Goal: Find specific page/section: Find specific page/section

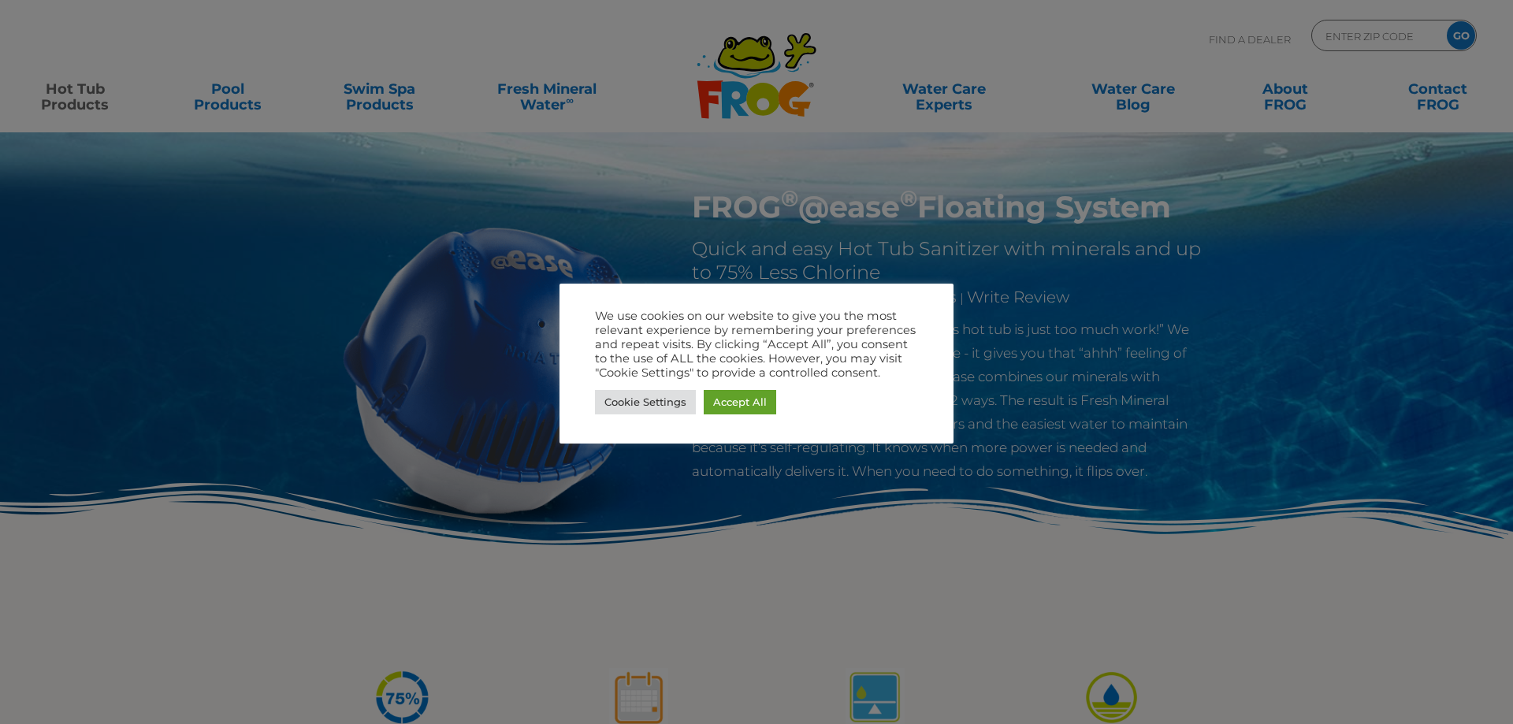
click at [744, 410] on link "Accept All" at bounding box center [740, 402] width 72 height 24
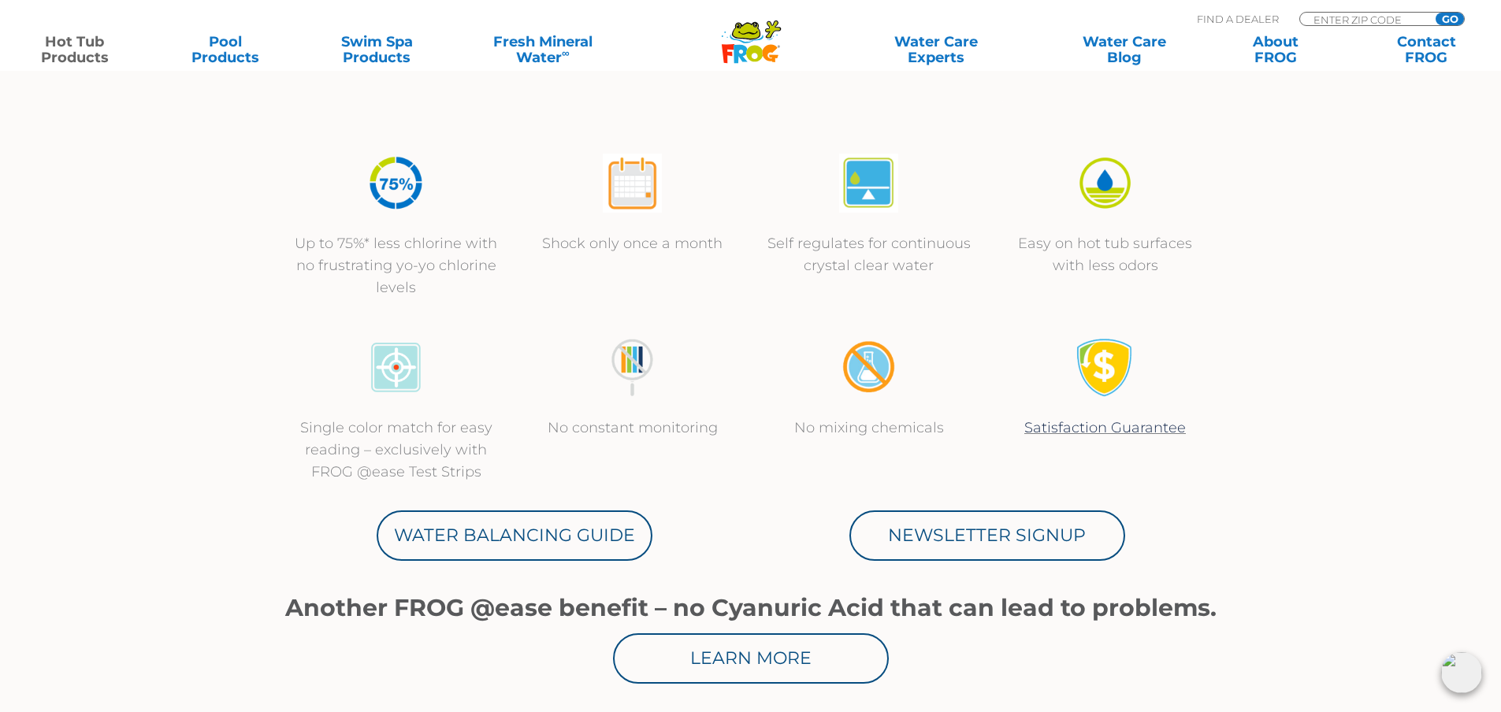
scroll to position [534, 0]
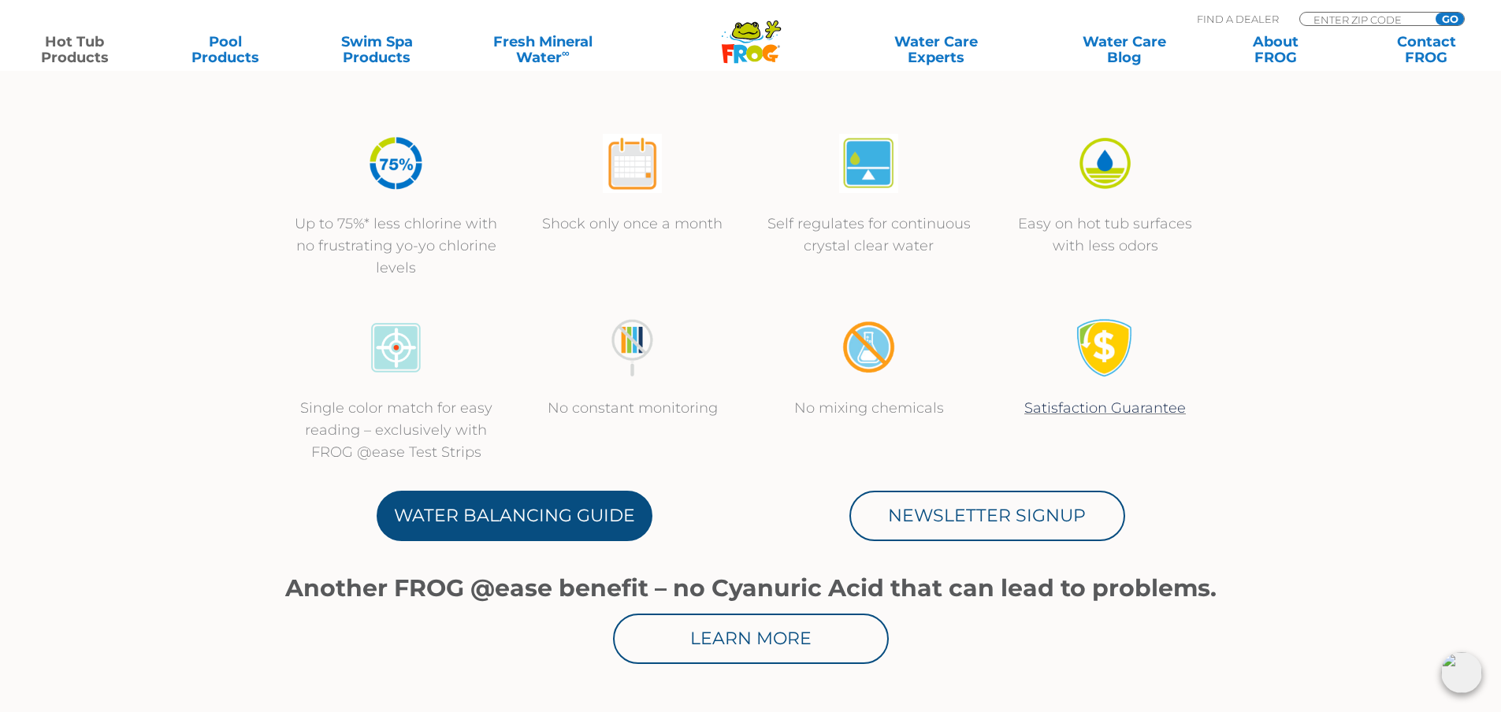
click at [539, 506] on link "Water Balancing Guide" at bounding box center [515, 516] width 276 height 50
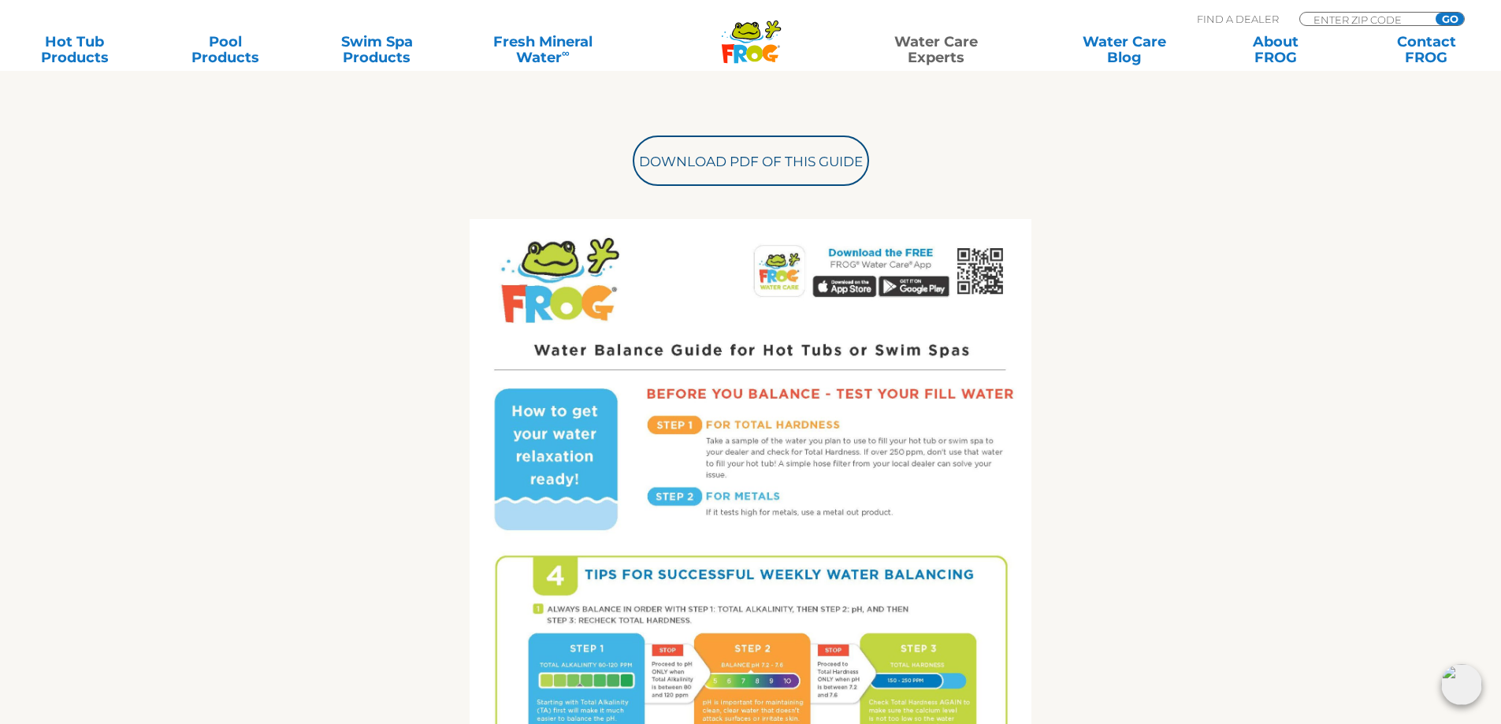
scroll to position [646, 0]
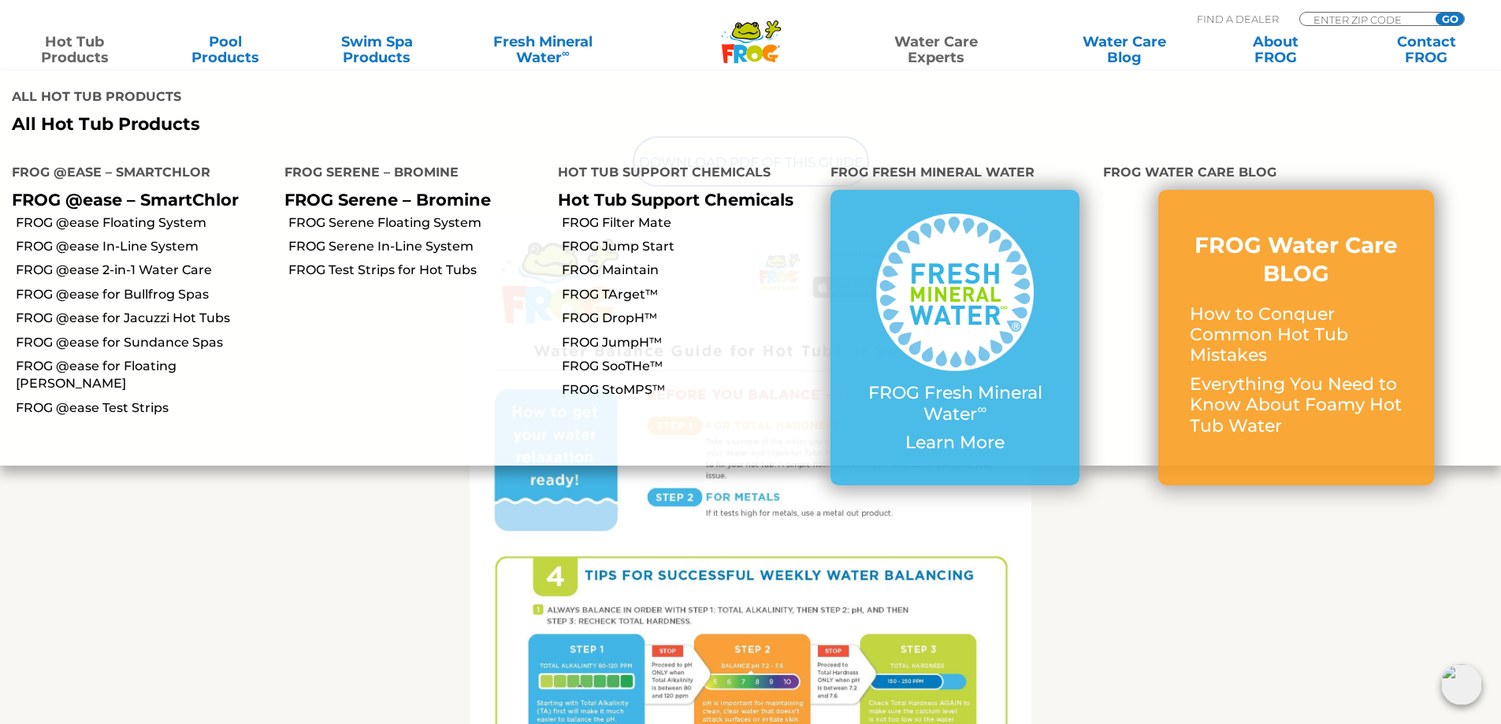
click at [62, 37] on link "Hot Tub Products" at bounding box center [74, 50] width 117 height 32
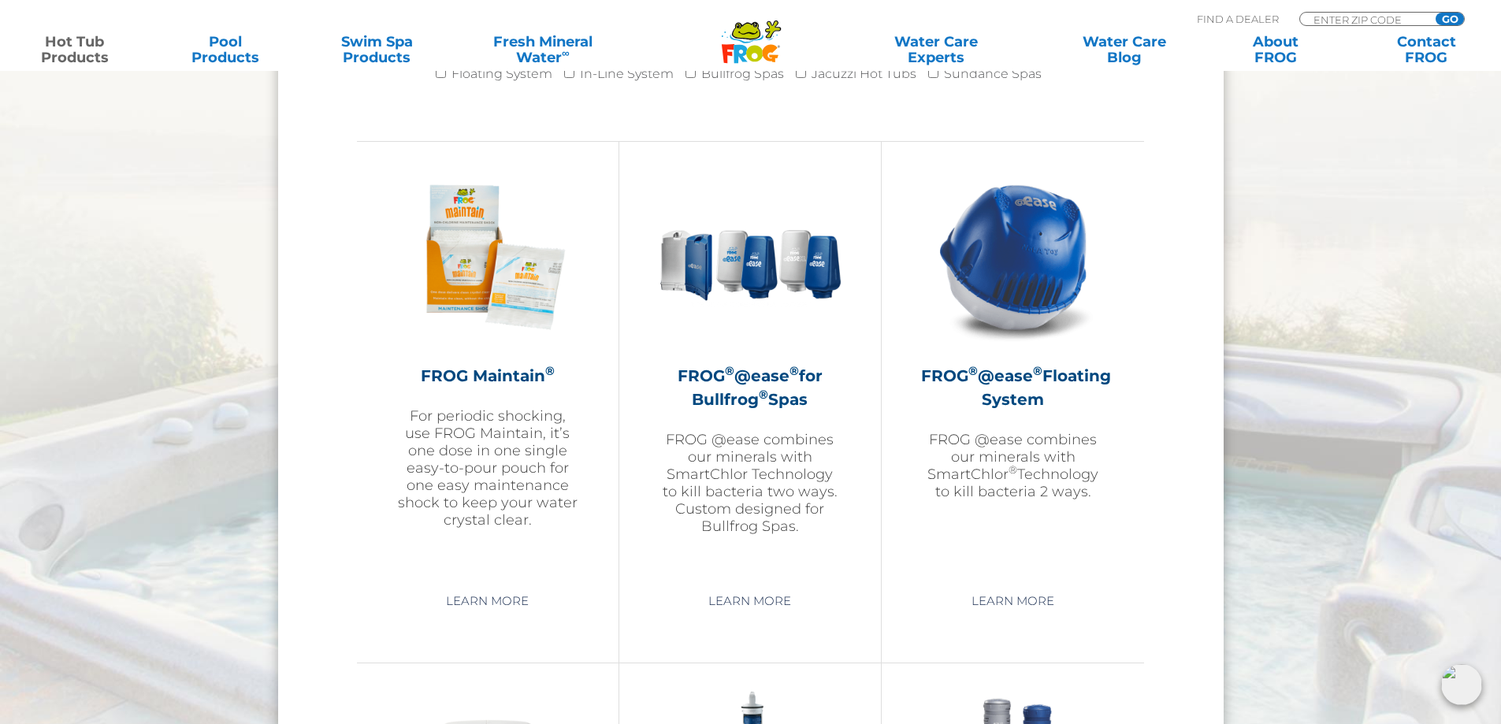
scroll to position [1708, 0]
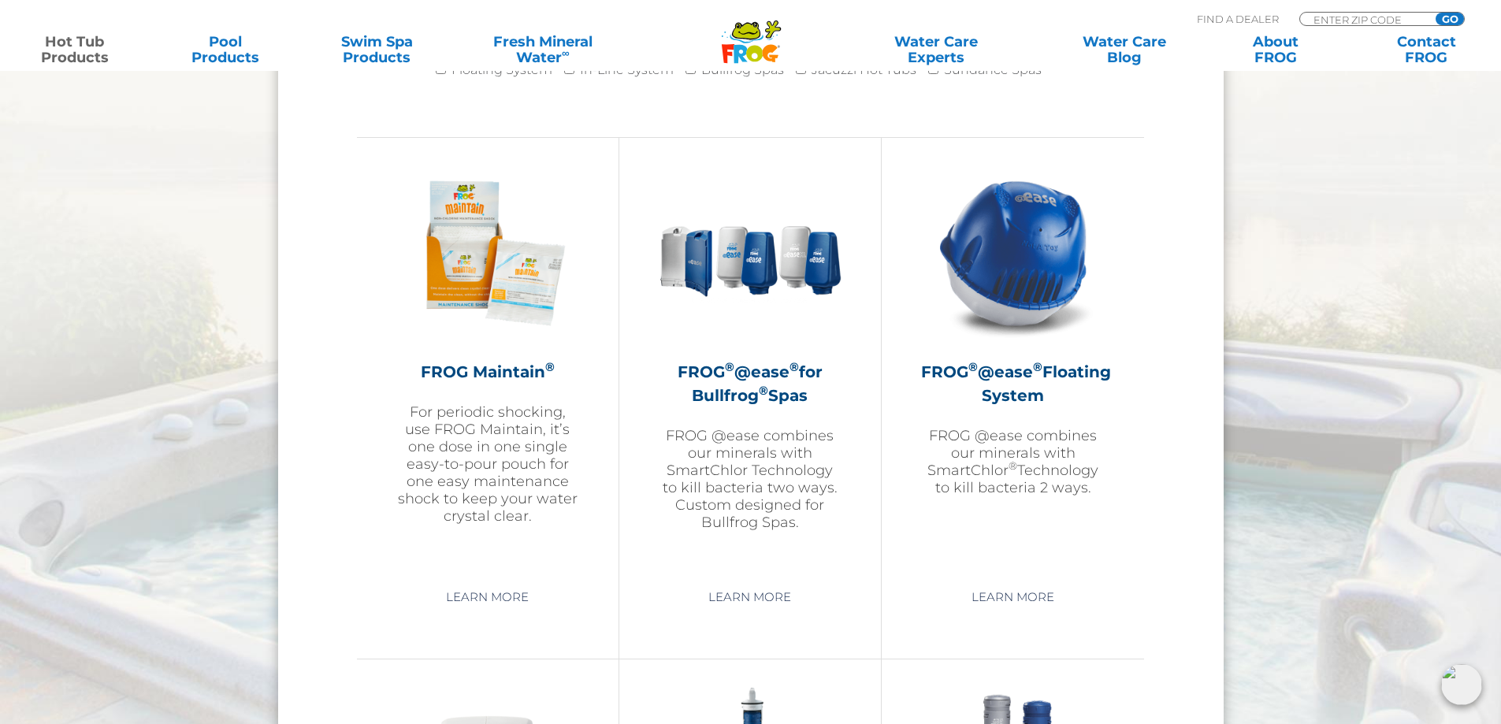
click at [1463, 672] on img at bounding box center [1461, 684] width 41 height 41
click at [1030, 589] on link "Learn More" at bounding box center [1012, 597] width 119 height 28
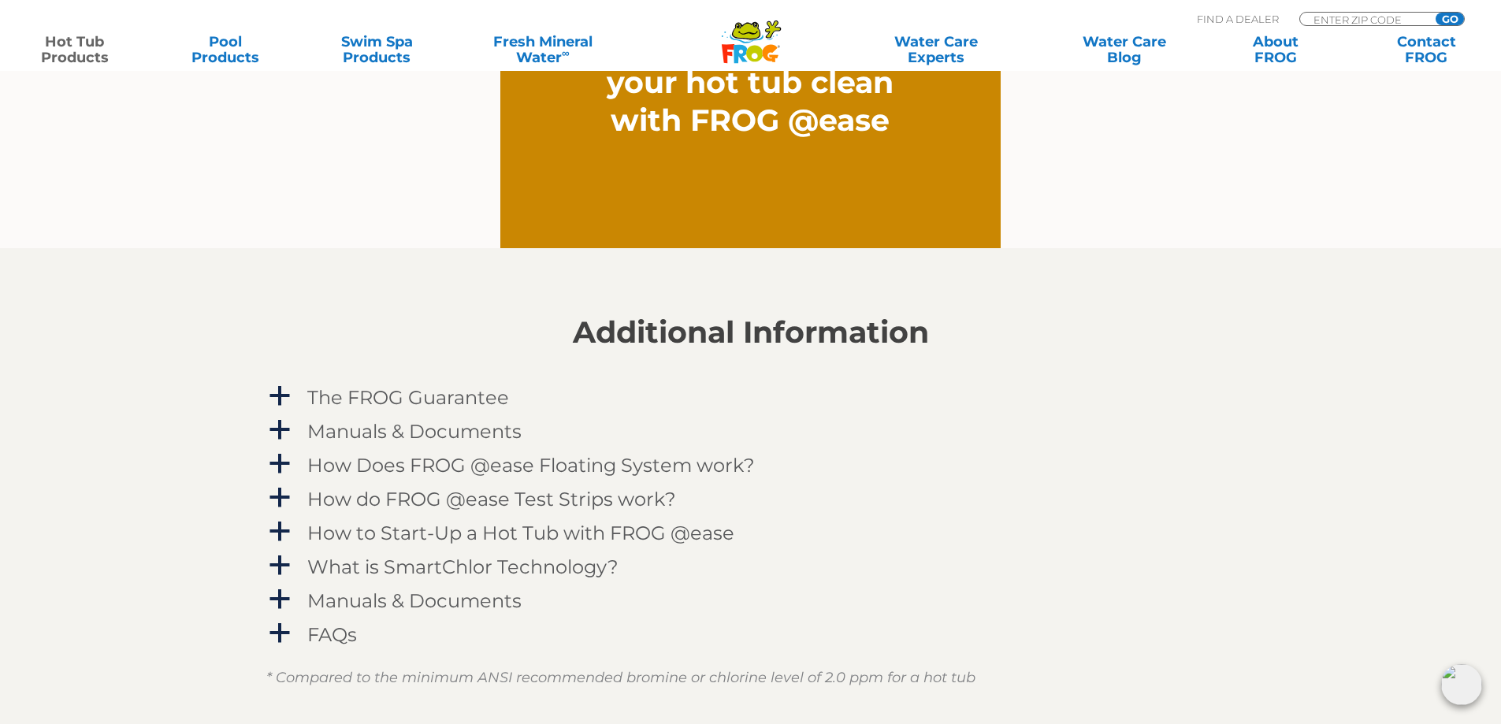
scroll to position [1445, 0]
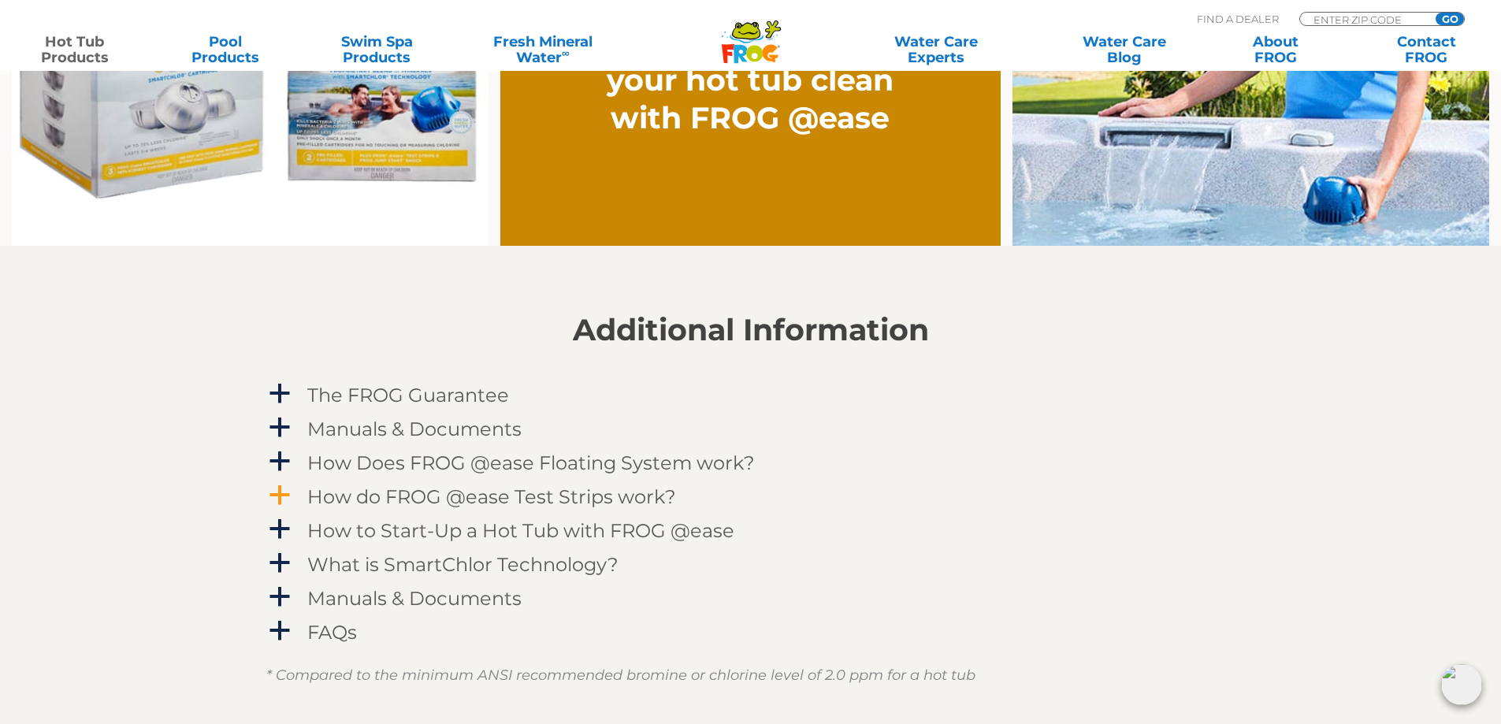
click at [552, 495] on h4 "How do FROG @ease Test Strips work?" at bounding box center [491, 496] width 369 height 21
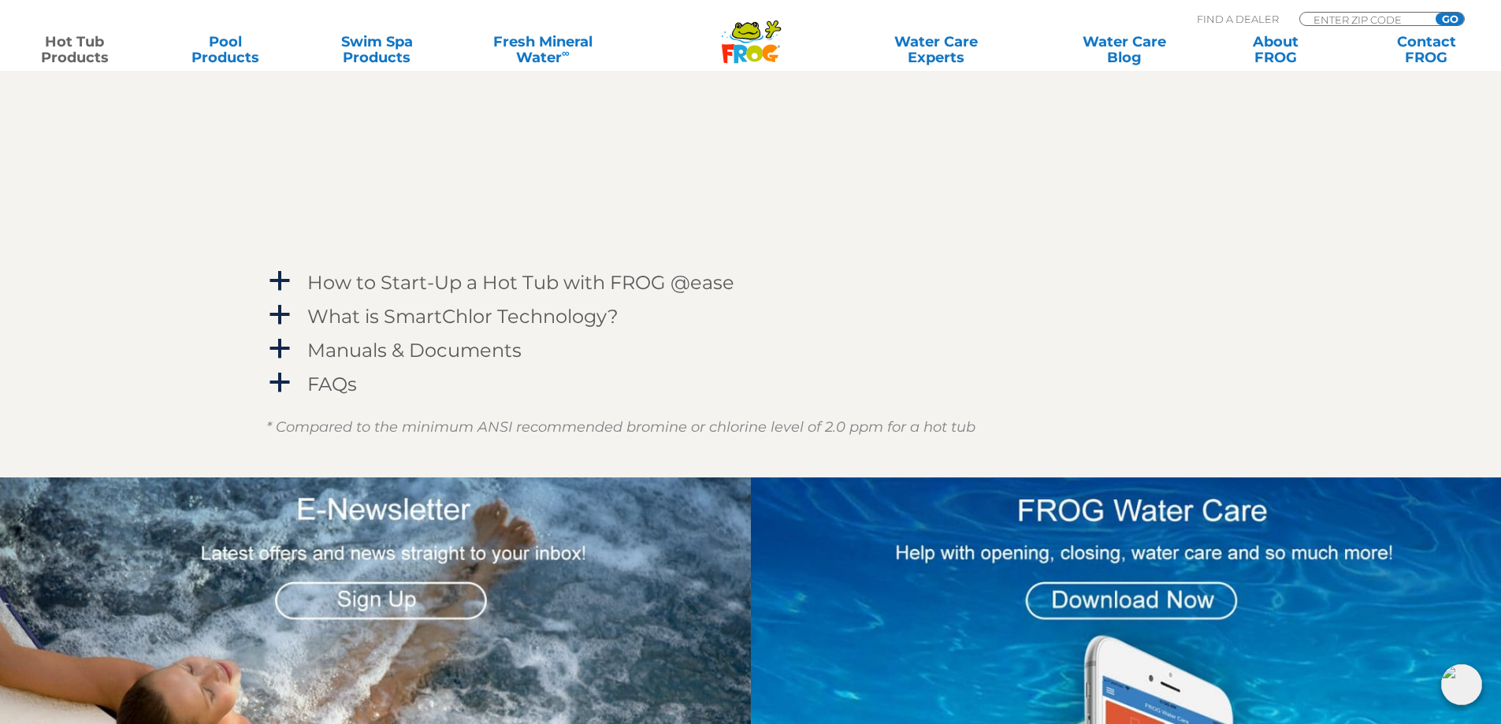
scroll to position [2176, 0]
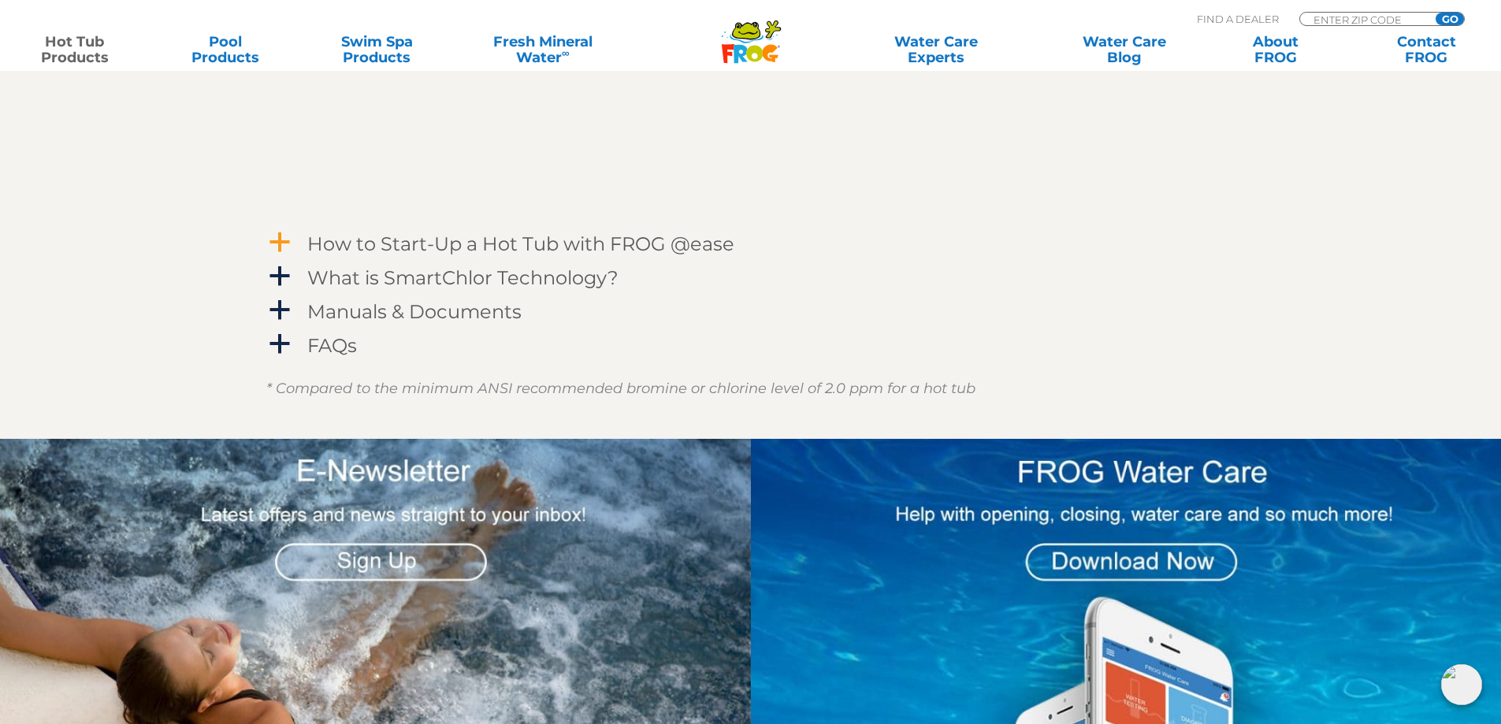
click at [585, 248] on h4 "How to Start-Up a Hot Tub with FROG @ease" at bounding box center [520, 243] width 427 height 21
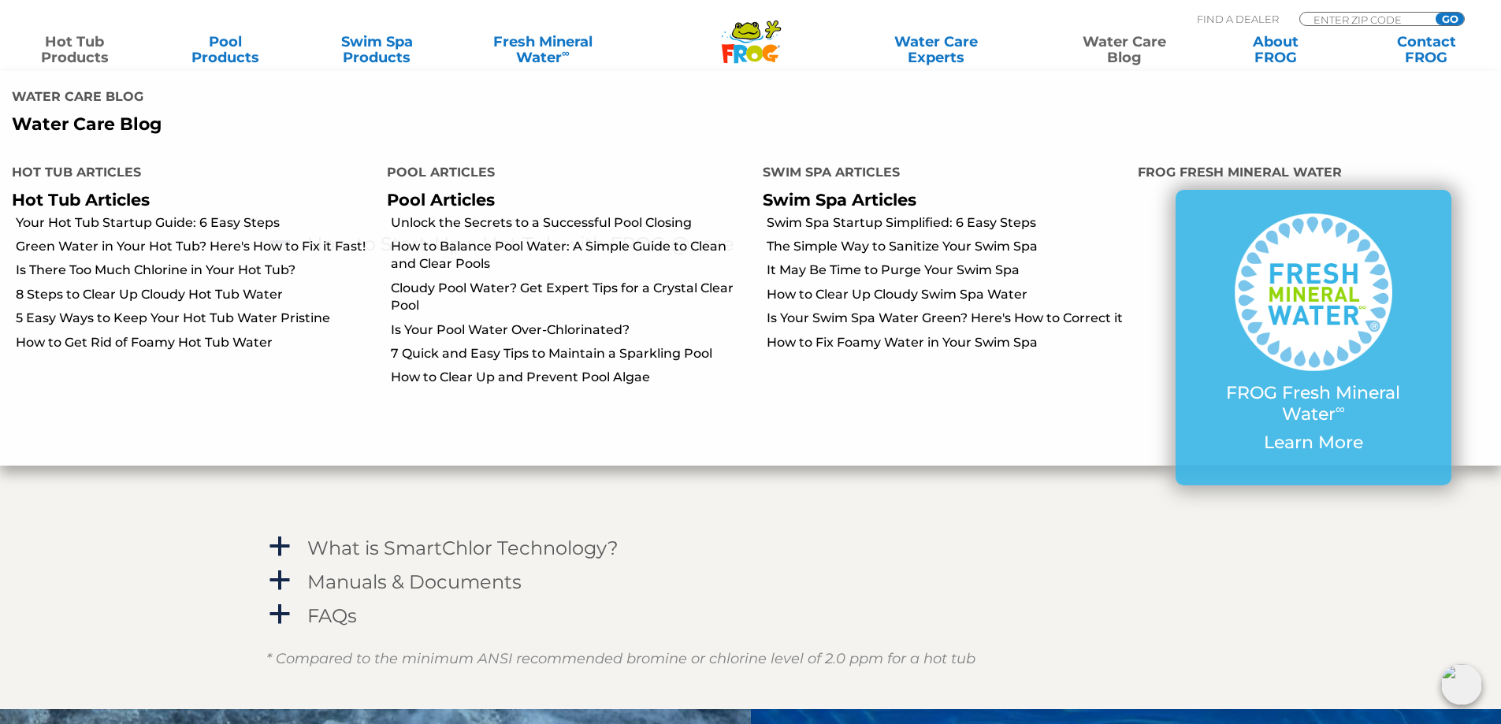
click at [1131, 38] on link "Water Care Blog" at bounding box center [1123, 50] width 117 height 32
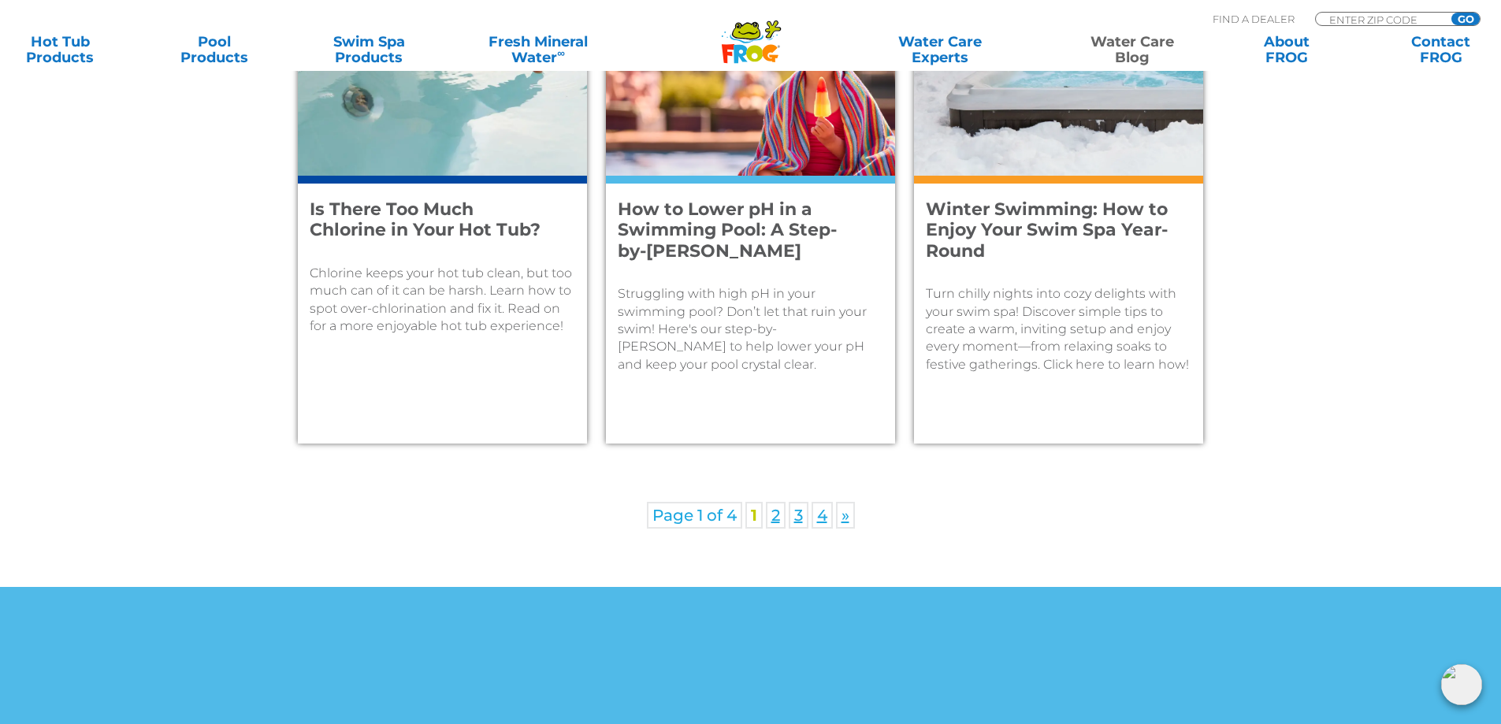
scroll to position [2311, 0]
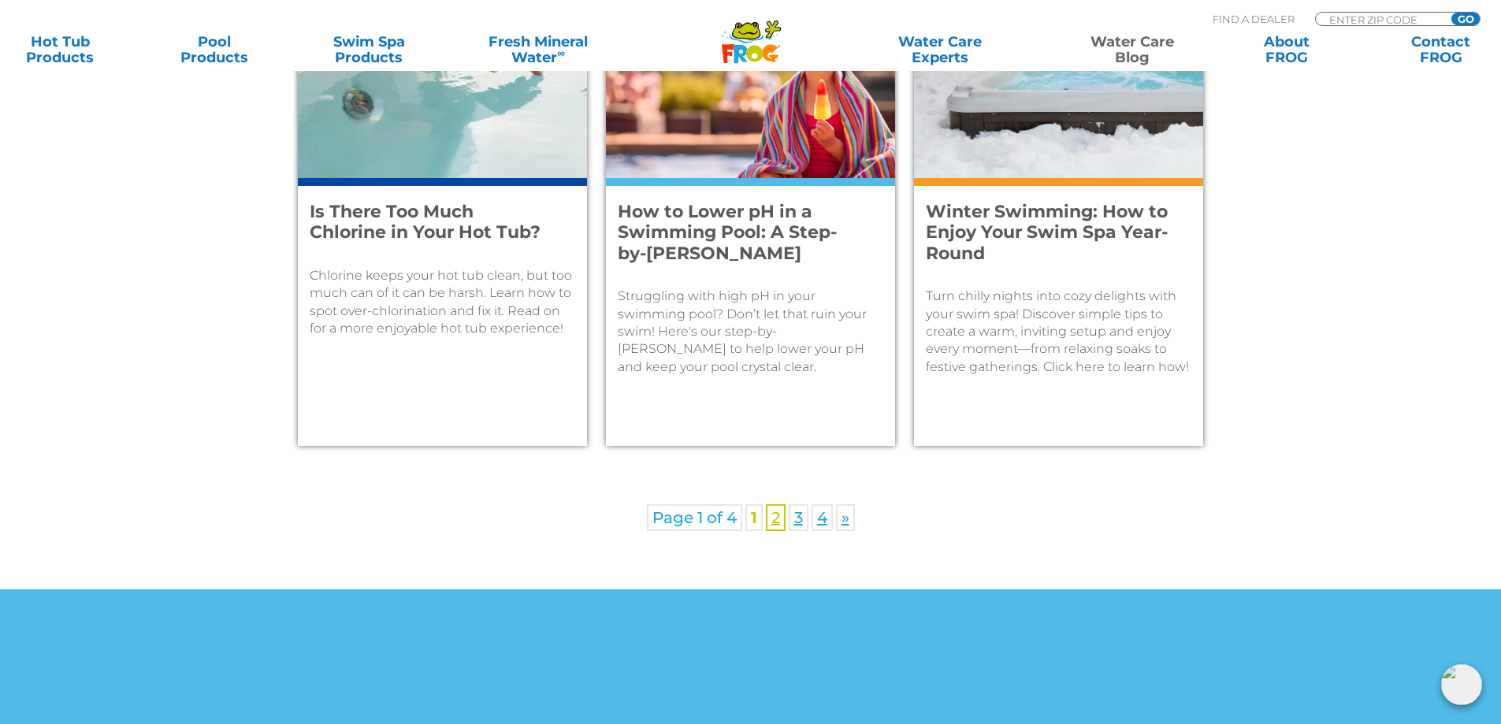
click at [780, 523] on link "2" at bounding box center [776, 517] width 20 height 27
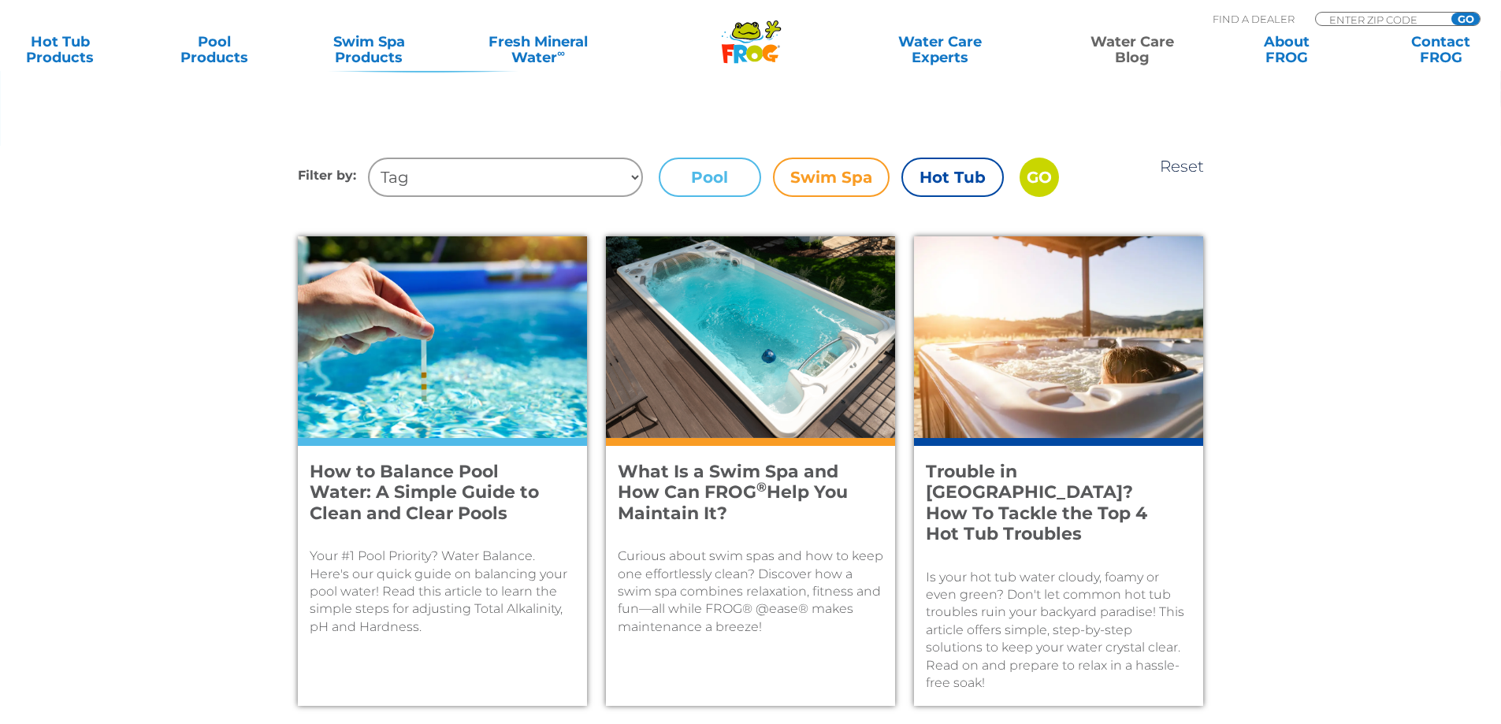
scroll to position [525, 0]
click at [823, 182] on label "Swim Spa" at bounding box center [831, 176] width 117 height 39
click at [0, 0] on input "Swim Spa" at bounding box center [0, 0] width 0 height 0
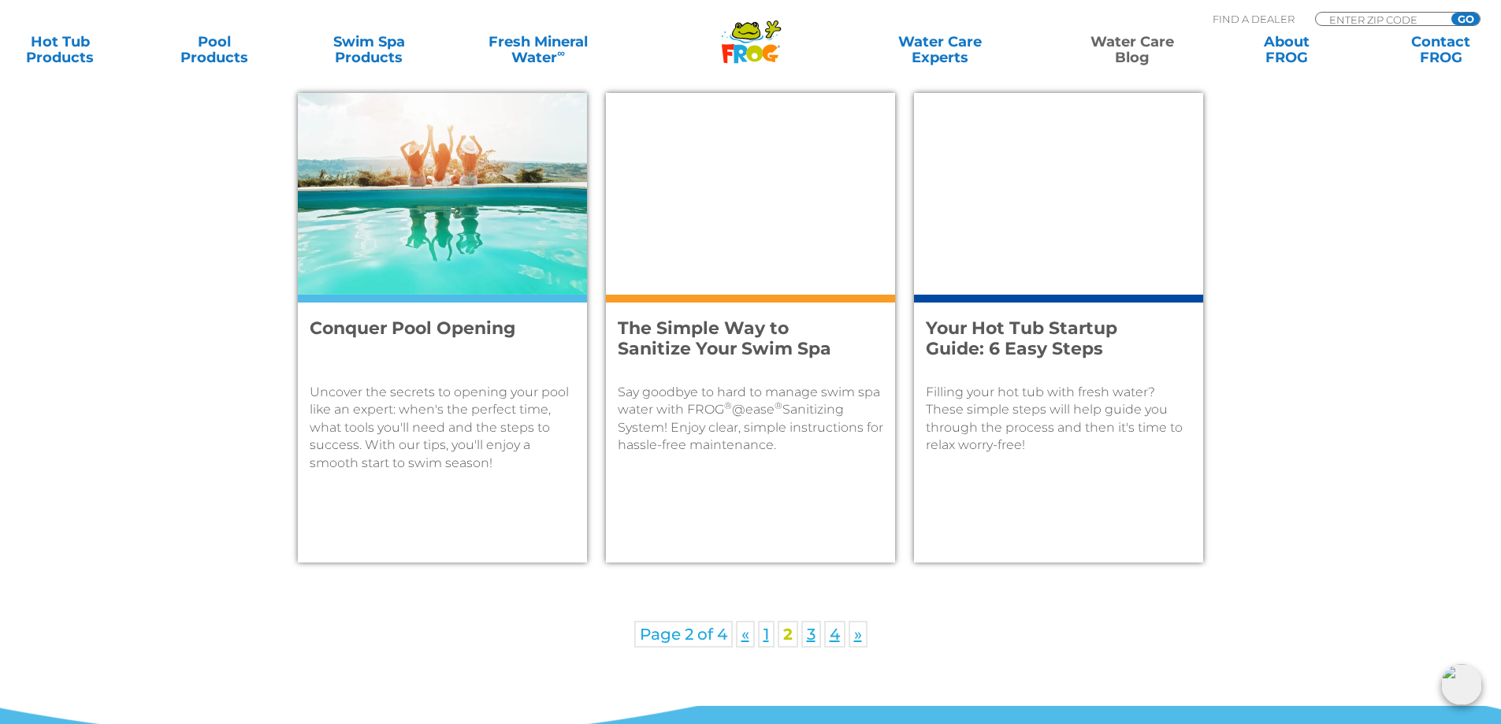
scroll to position [2200, 0]
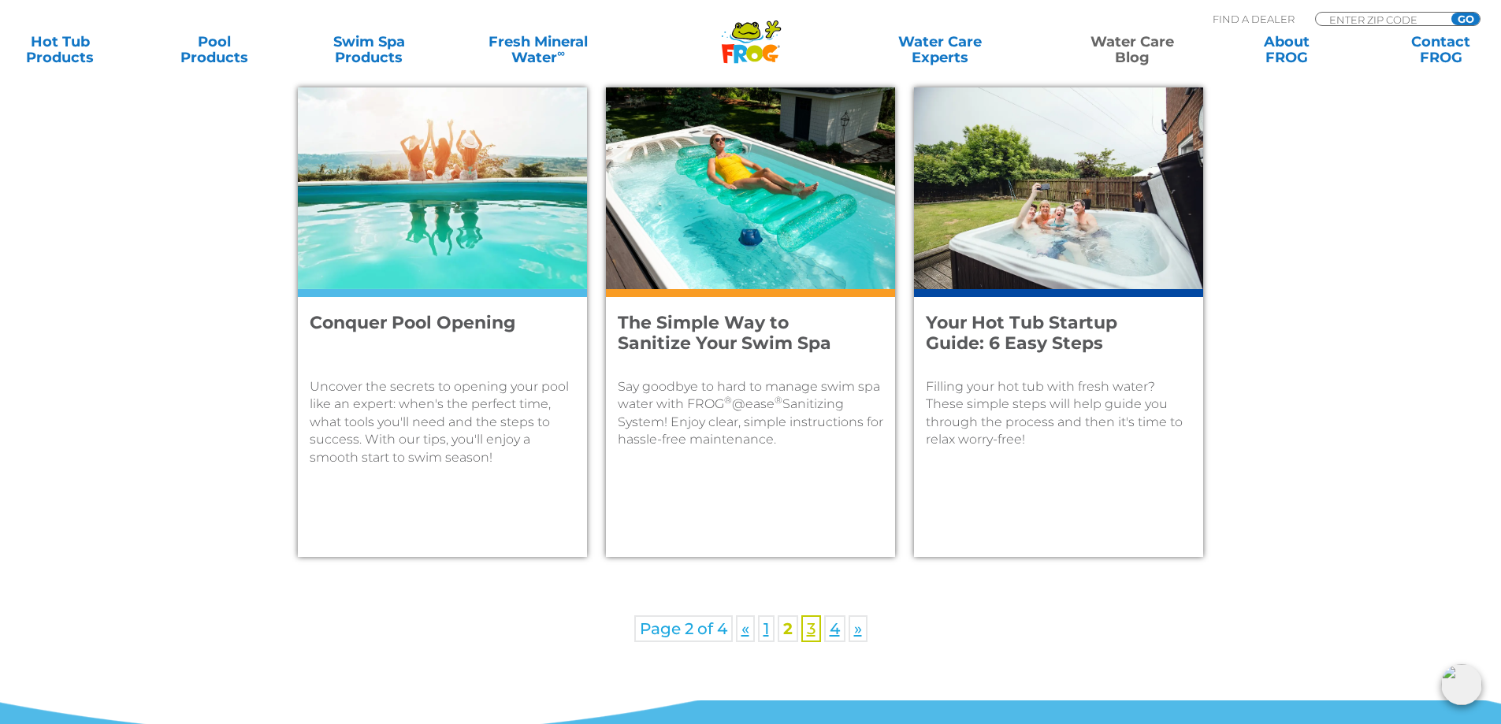
click at [812, 621] on link "3" at bounding box center [811, 628] width 20 height 27
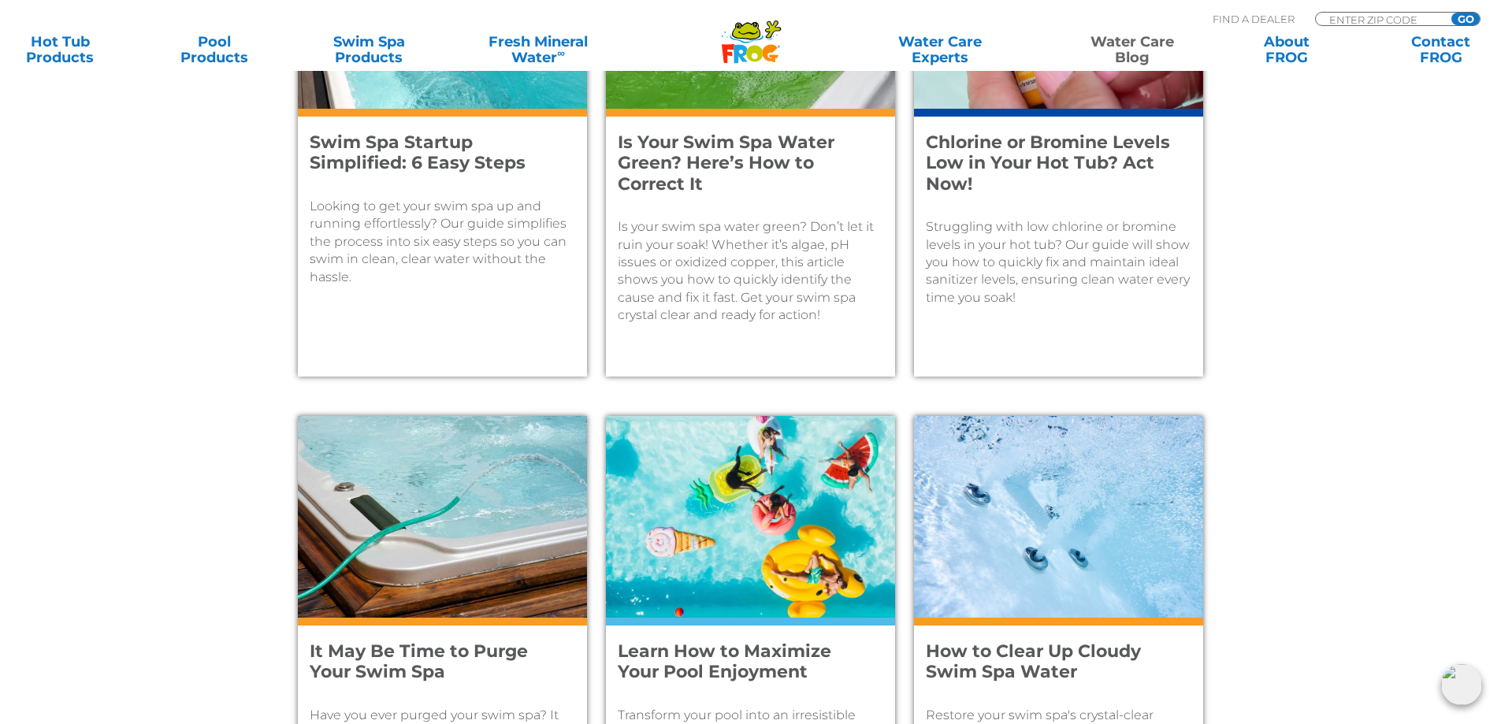
scroll to position [1284, 0]
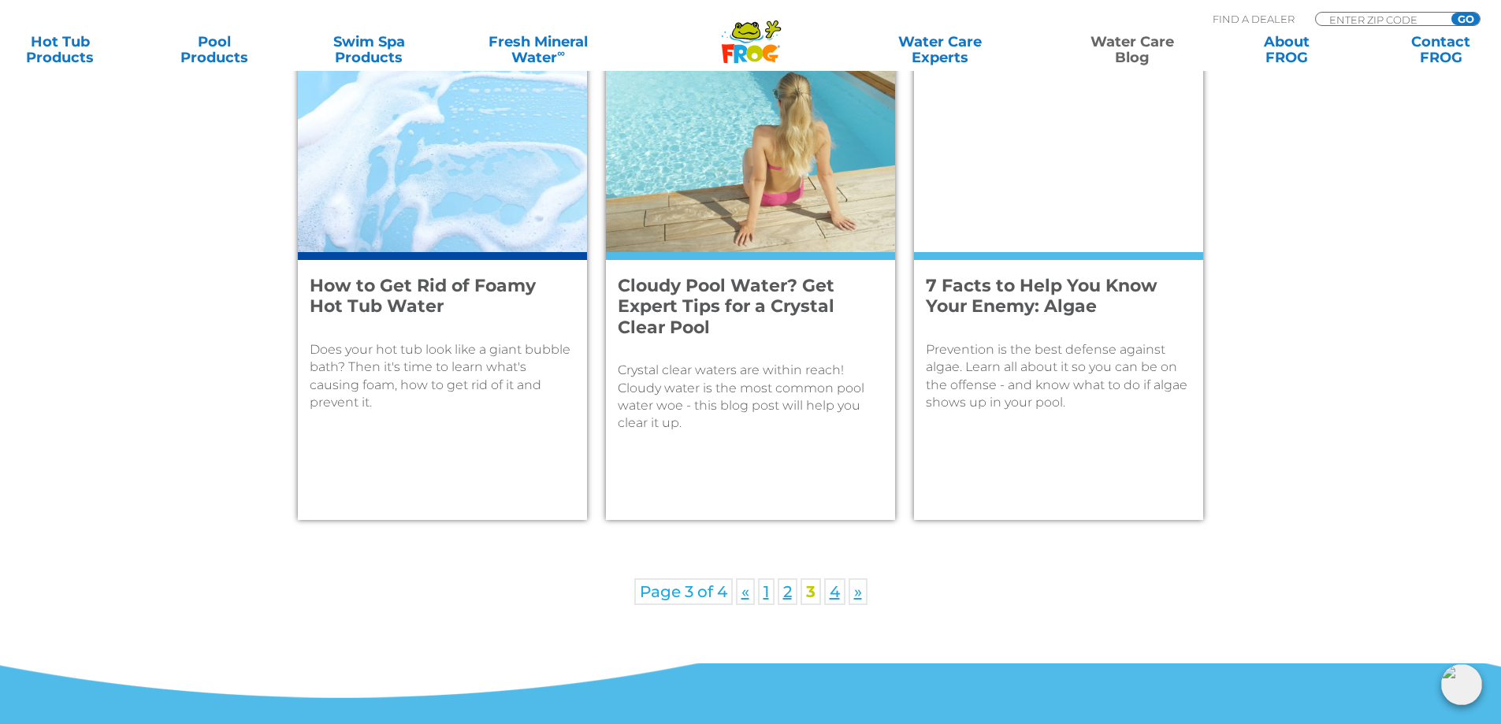
scroll to position [2238, 0]
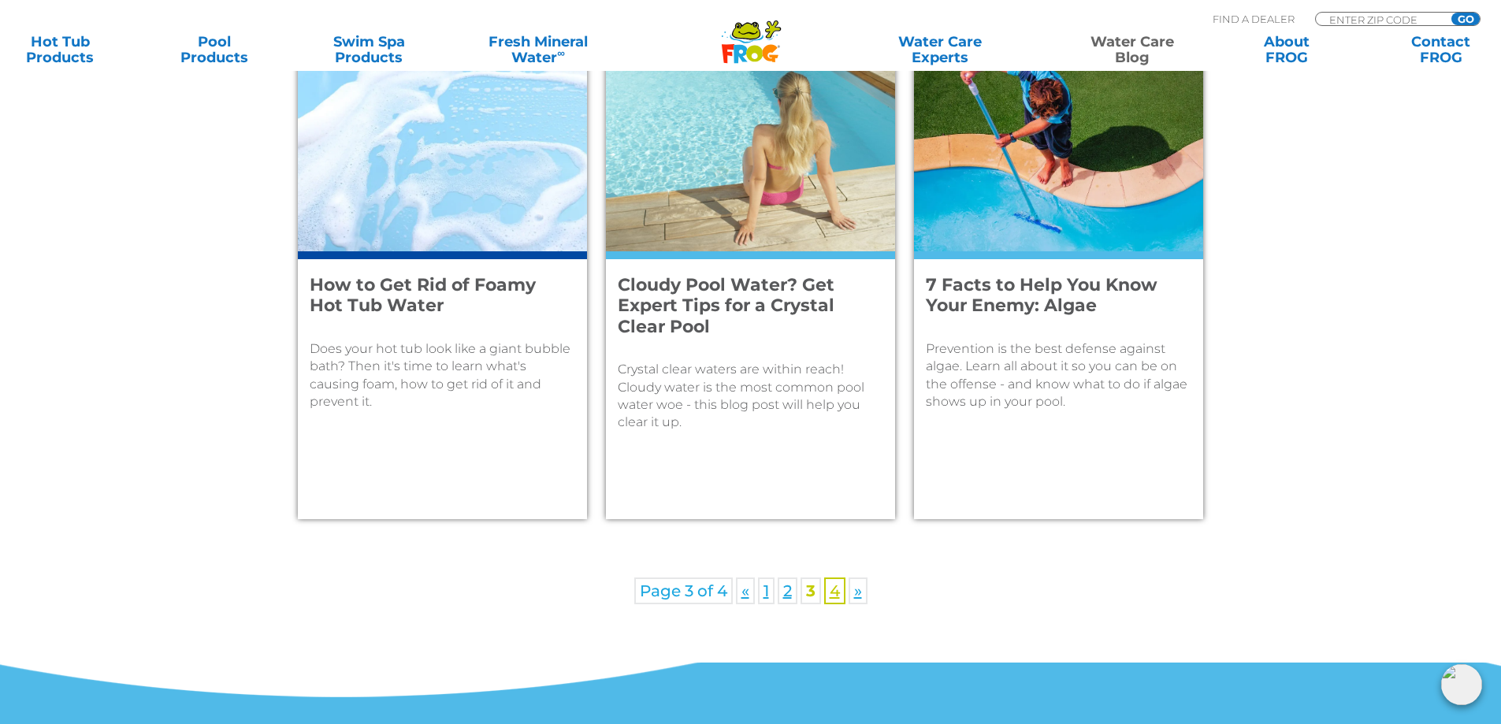
click at [834, 589] on link "4" at bounding box center [834, 591] width 21 height 27
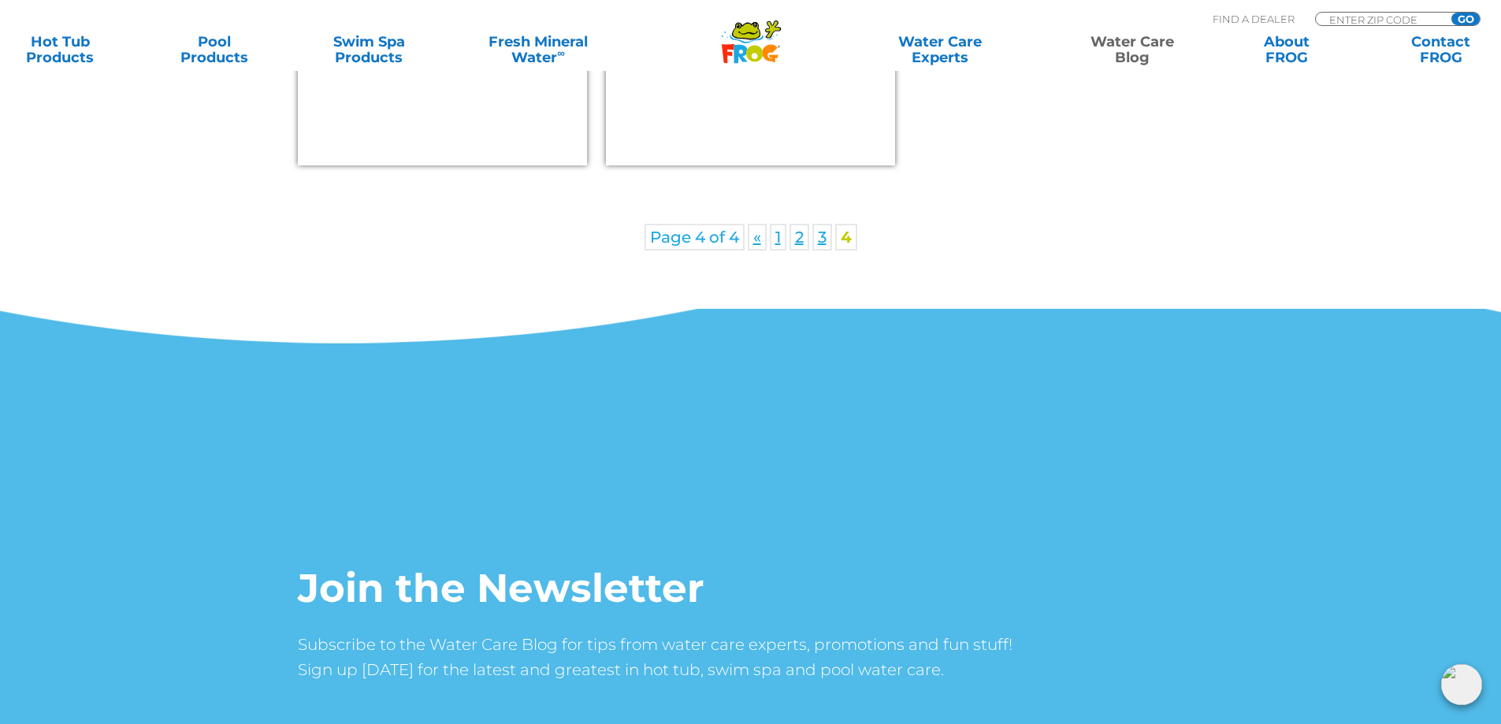
scroll to position [1066, 0]
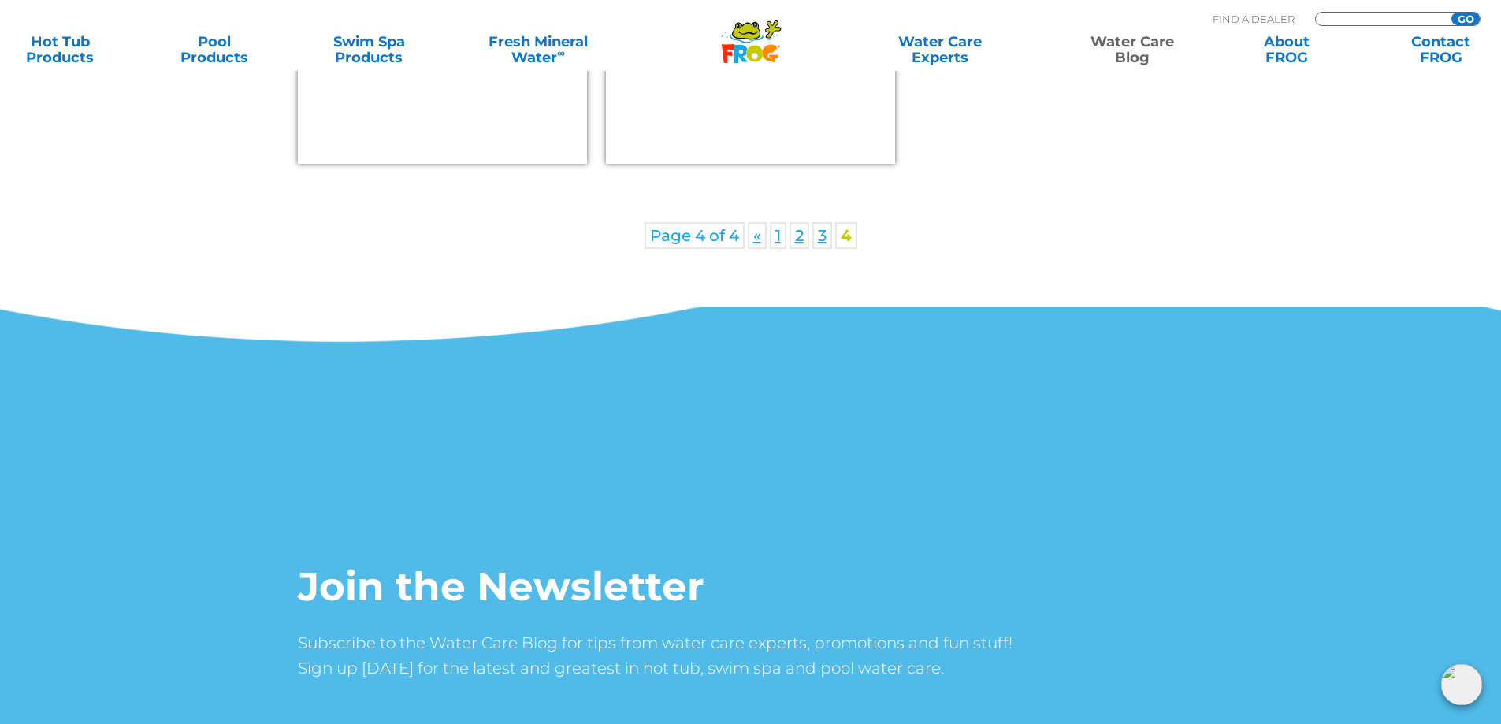
click at [1419, 14] on input "Zip Code Form" at bounding box center [1381, 19] width 106 height 13
type input "80470"
click at [1451, 13] on input "GO" at bounding box center [1465, 19] width 28 height 13
click at [1452, 17] on input "GO" at bounding box center [1465, 19] width 28 height 13
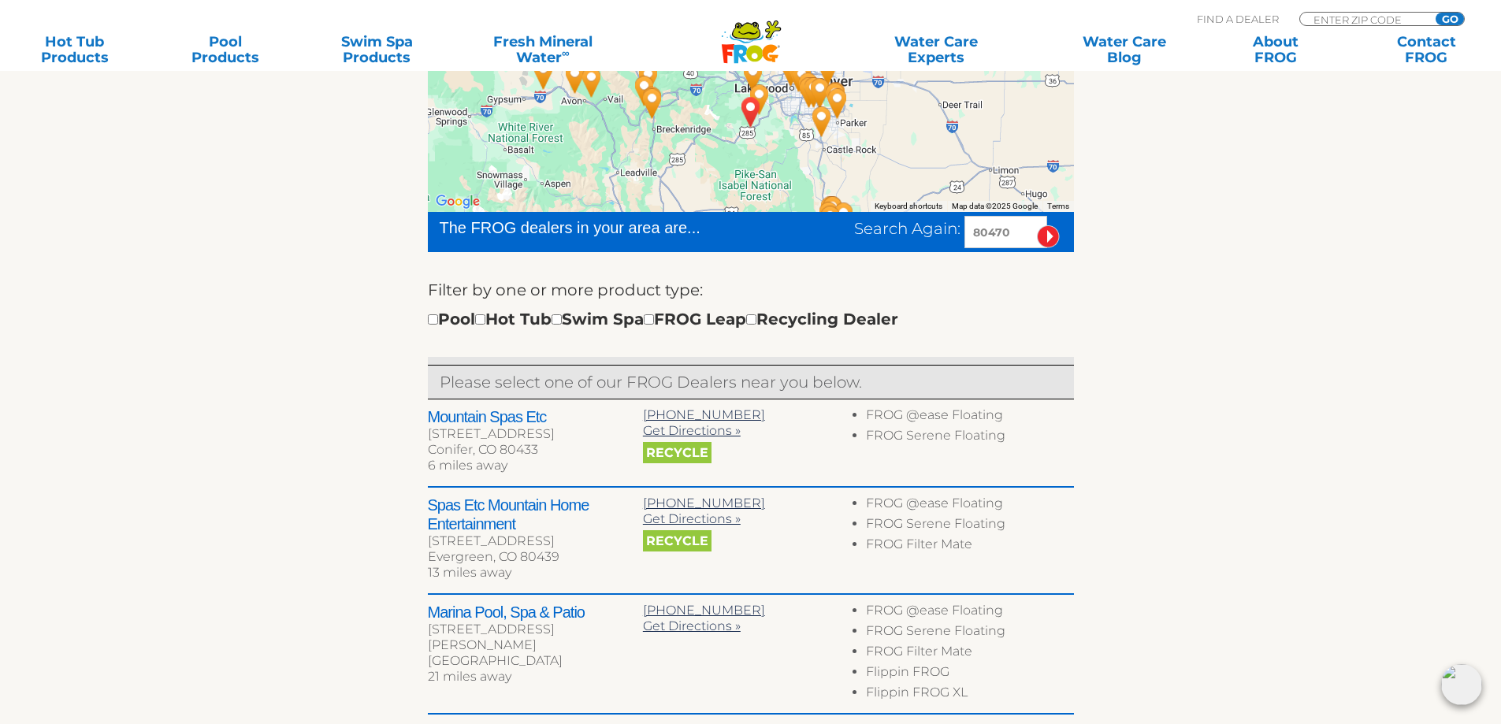
scroll to position [381, 0]
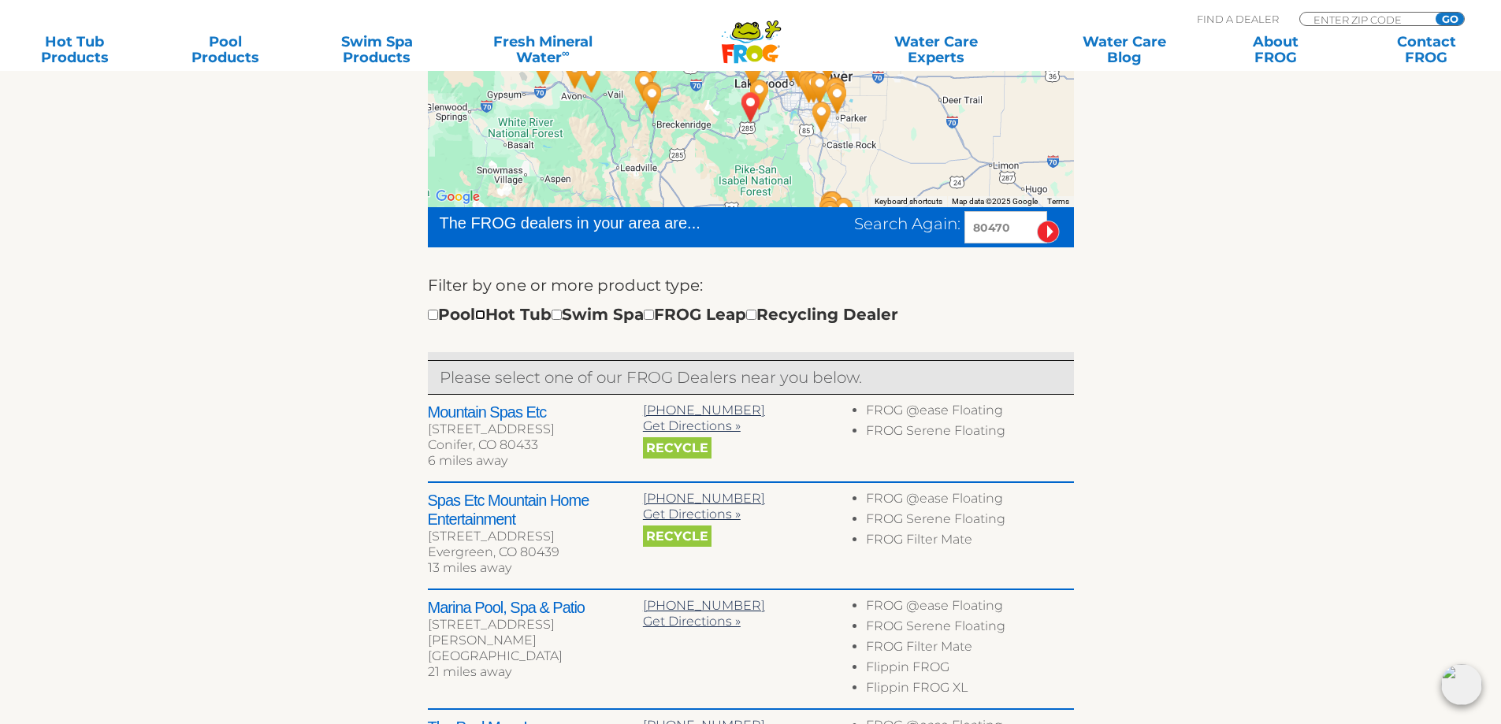
click at [485, 314] on input "checkbox" at bounding box center [480, 315] width 10 height 10
checkbox input "true"
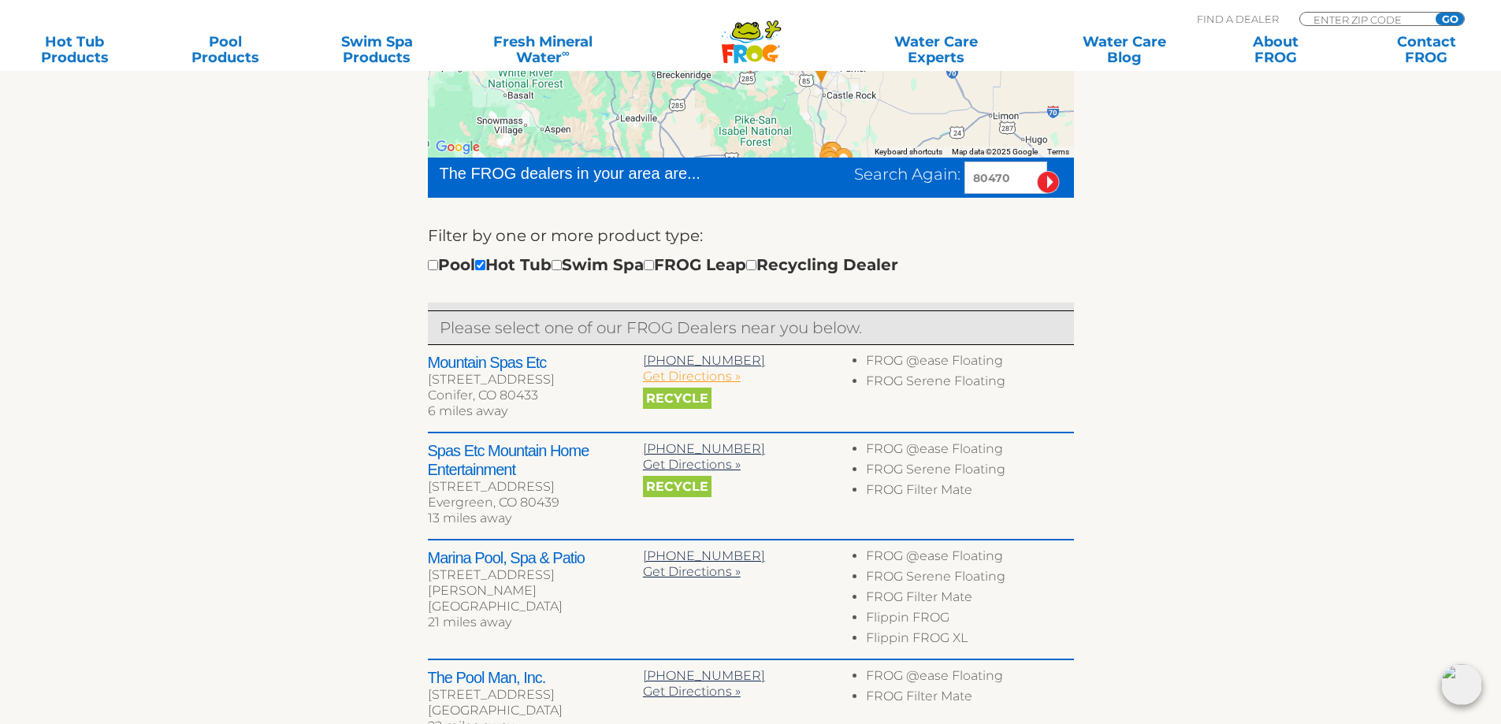
click at [720, 376] on span "Get Directions »" at bounding box center [692, 376] width 98 height 15
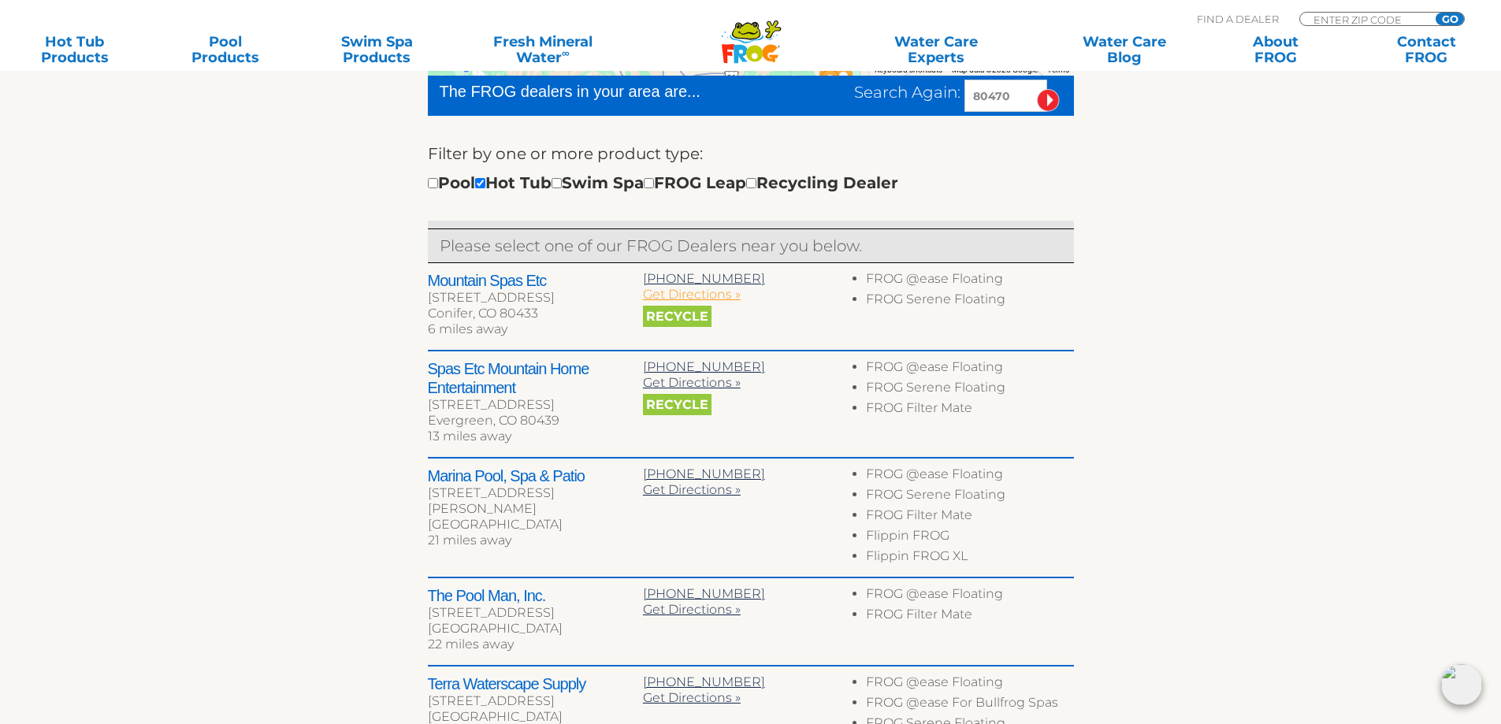
scroll to position [514, 0]
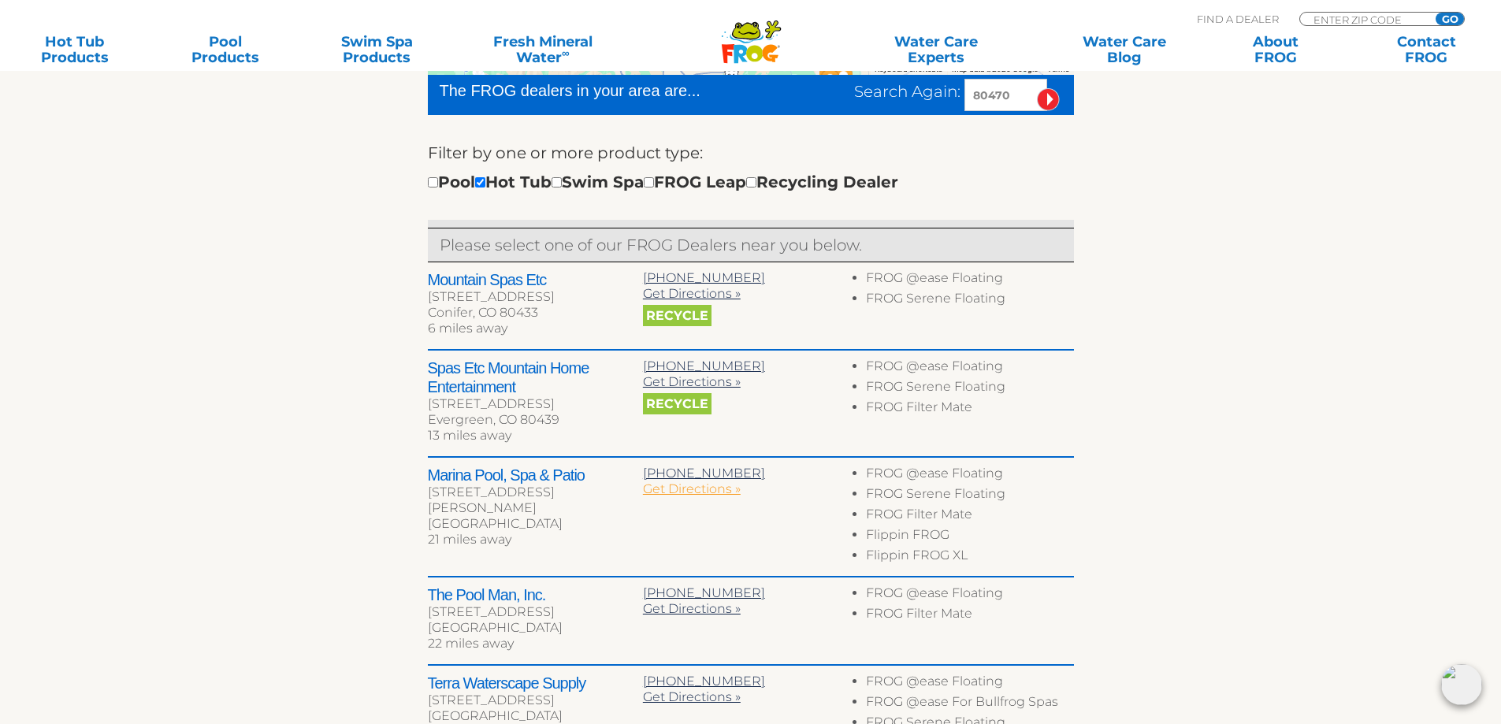
click at [679, 492] on span "Get Directions »" at bounding box center [692, 488] width 98 height 15
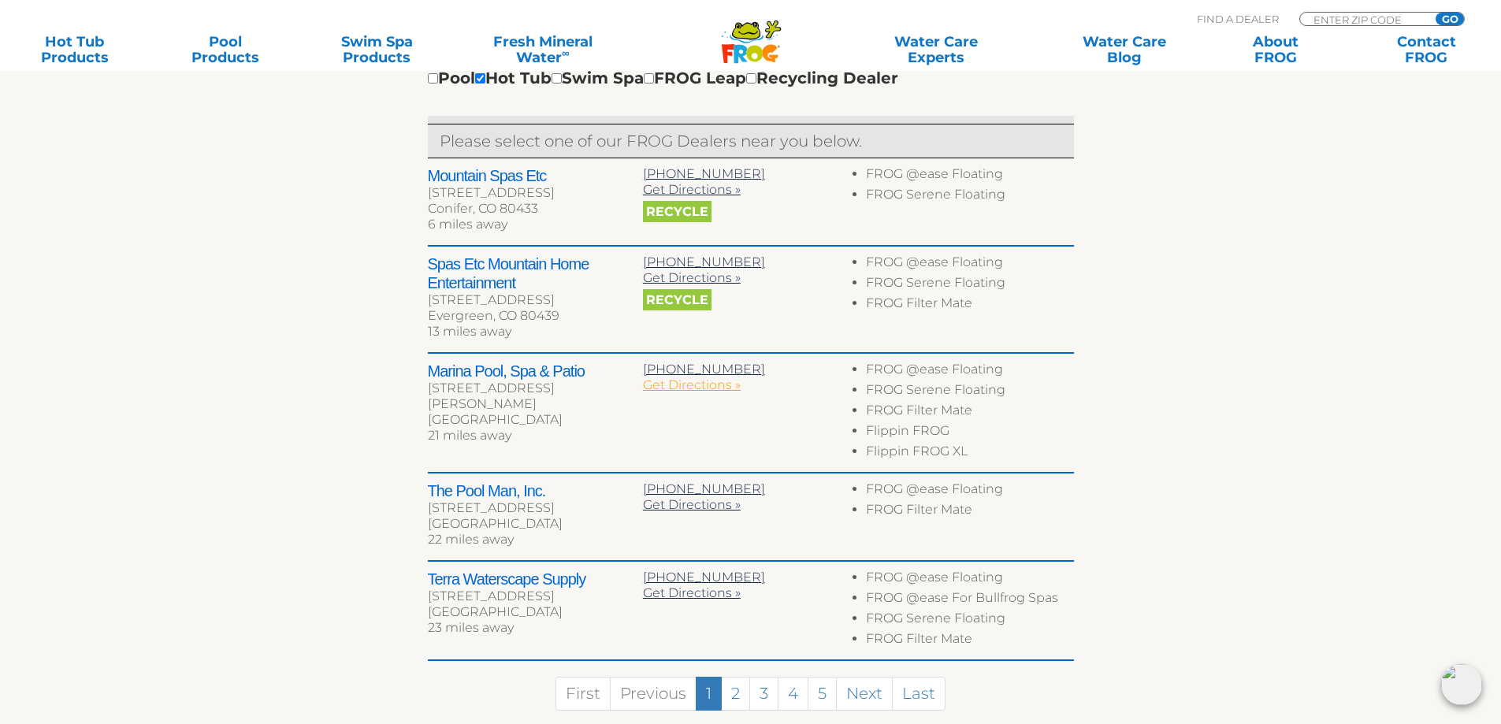
scroll to position [619, 0]
click at [508, 370] on h2 "Marina Pool, Spa & Patio" at bounding box center [535, 370] width 215 height 19
